Goal: Task Accomplishment & Management: Use online tool/utility

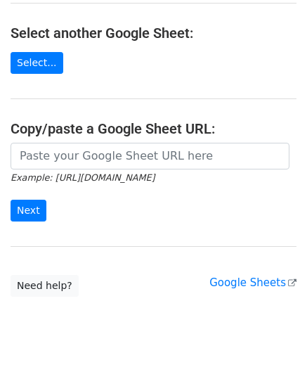
scroll to position [184, 0]
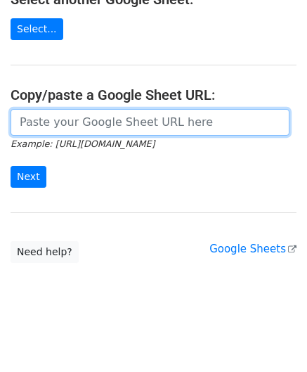
click at [55, 126] on input "url" at bounding box center [150, 122] width 279 height 27
paste input "[URL][DOMAIN_NAME]"
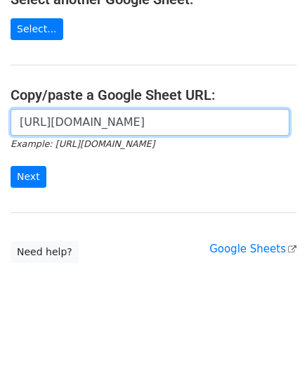
scroll to position [0, 298]
type input "[URL][DOMAIN_NAME]"
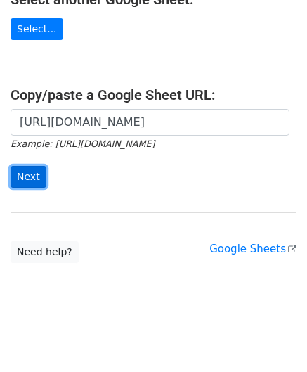
click at [21, 170] on input "Next" at bounding box center [29, 177] width 36 height 22
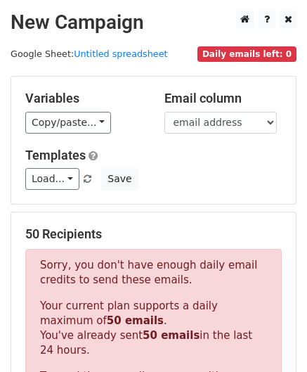
scroll to position [442, 0]
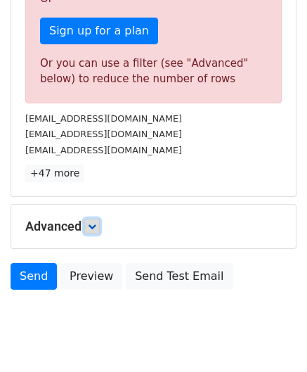
click at [96, 222] on icon at bounding box center [92, 226] width 8 height 8
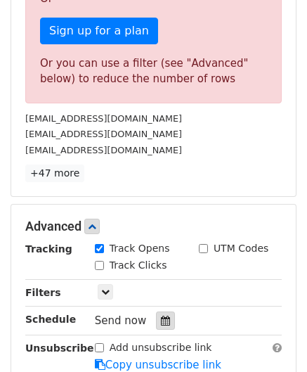
drag, startPoint x: 163, startPoint y: 313, endPoint x: 177, endPoint y: 294, distance: 23.6
click at [162, 313] on div at bounding box center [165, 321] width 19 height 18
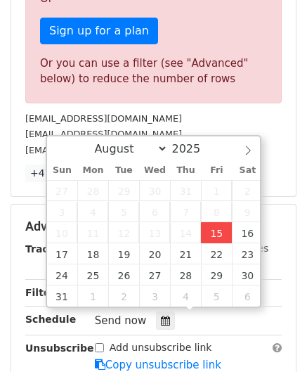
type input "2025-08-15 12:00"
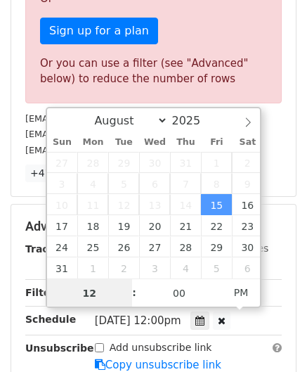
paste input "0"
type input "10"
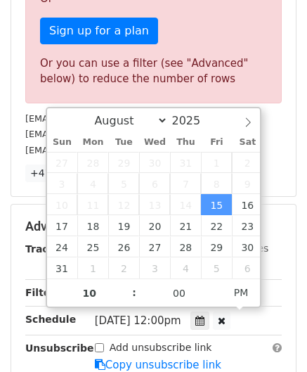
type input "2025-08-15 22:00"
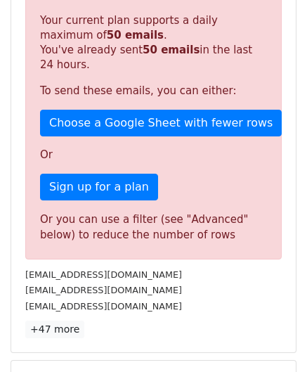
scroll to position [536, 0]
